Goal: Task Accomplishment & Management: Manage account settings

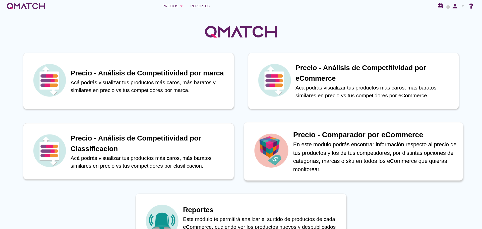
click at [388, 137] on h1 "Precio - Comparador por eCommerce" at bounding box center [375, 134] width 164 height 11
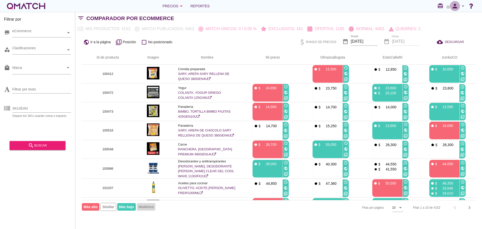
click at [459, 7] on icon "person" at bounding box center [455, 6] width 10 height 7
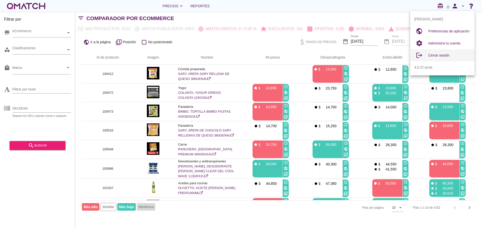
click at [449, 56] on span "Cerrar sesión" at bounding box center [438, 55] width 21 height 4
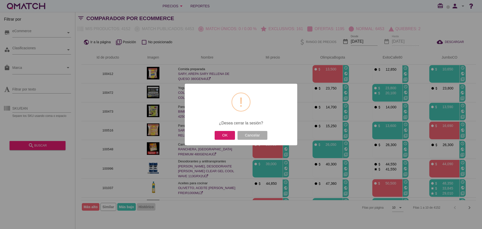
click at [229, 134] on button "OK" at bounding box center [225, 135] width 20 height 9
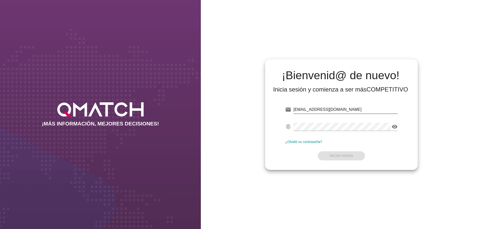
click at [341, 110] on input "[EMAIL_ADDRESS][DOMAIN_NAME]" at bounding box center [345, 109] width 104 height 8
paste input "[EMAIL_ADDRESS][DOMAIN_NAME]"
type input "[EMAIL_ADDRESS][DOMAIN_NAME]"
click at [344, 156] on strong "Iniciar Sesión" at bounding box center [341, 156] width 23 height 4
